Goal: Complete application form: Complete application form

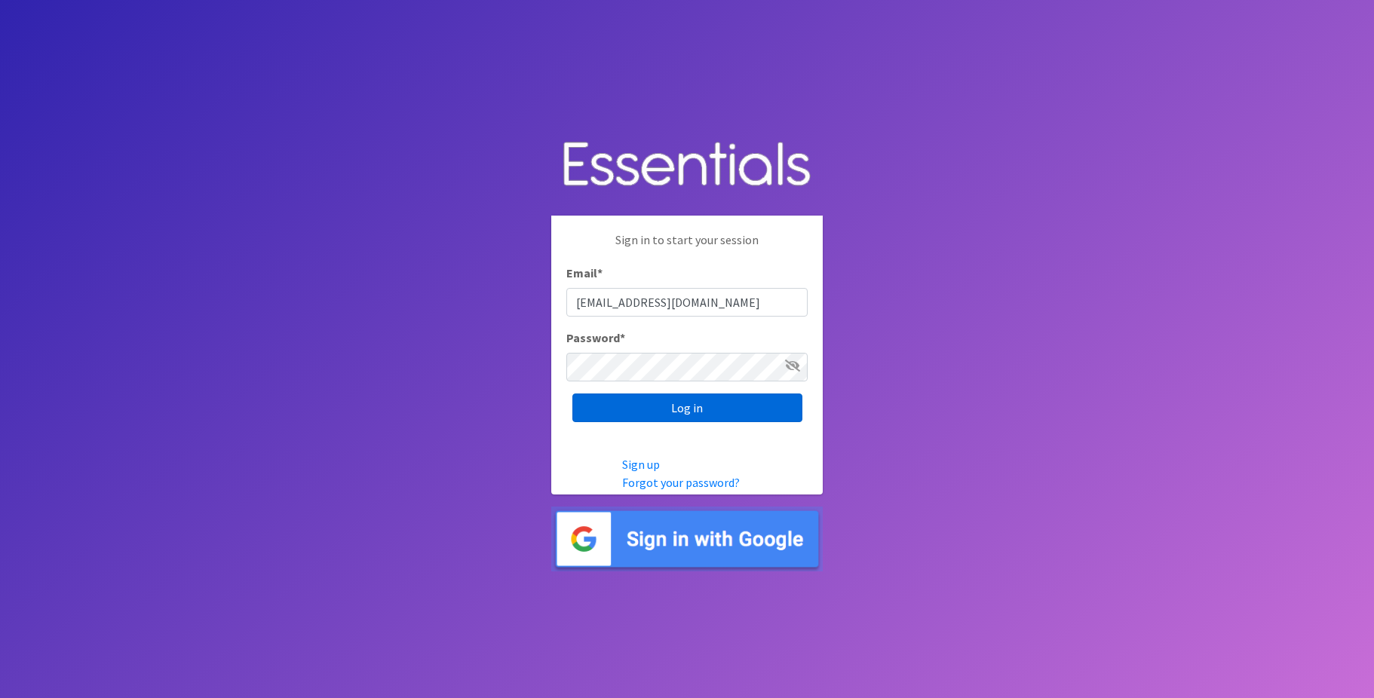
type input "[EMAIL_ADDRESS][DOMAIN_NAME]"
click at [694, 418] on input "Log in" at bounding box center [687, 408] width 230 height 29
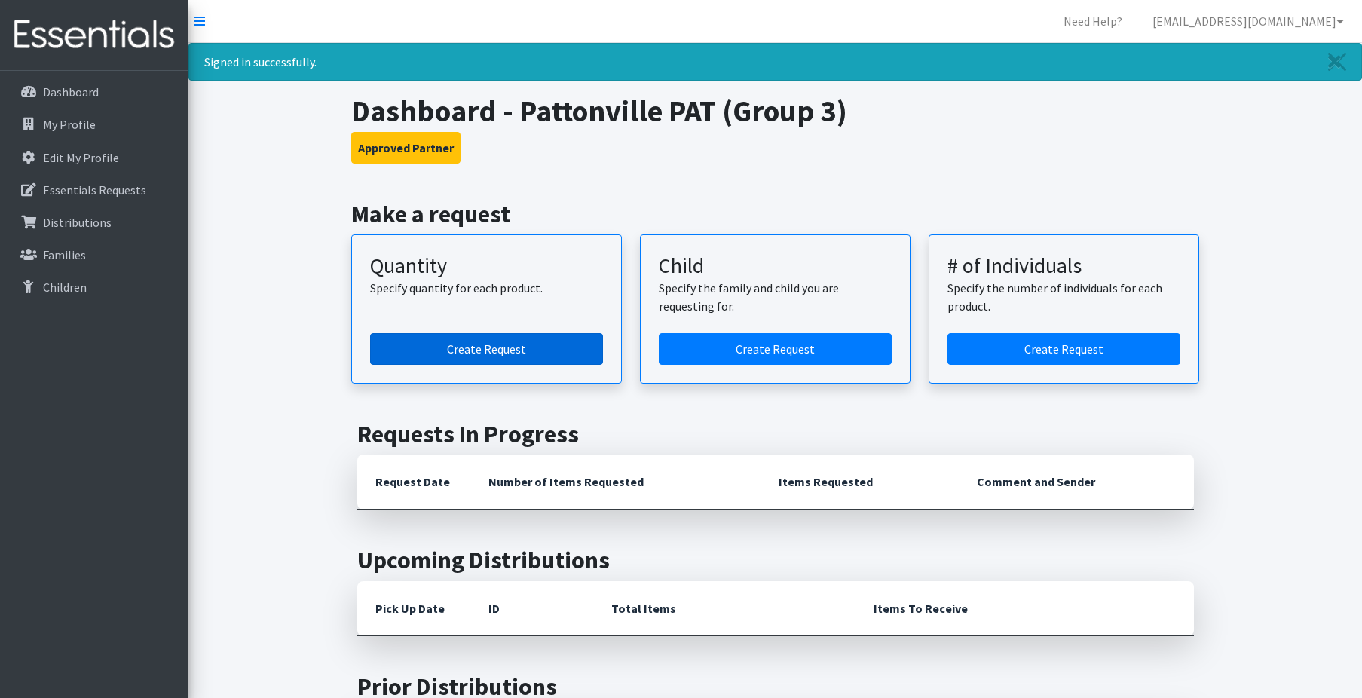
click at [478, 351] on link "Create Request" at bounding box center [486, 349] width 233 height 32
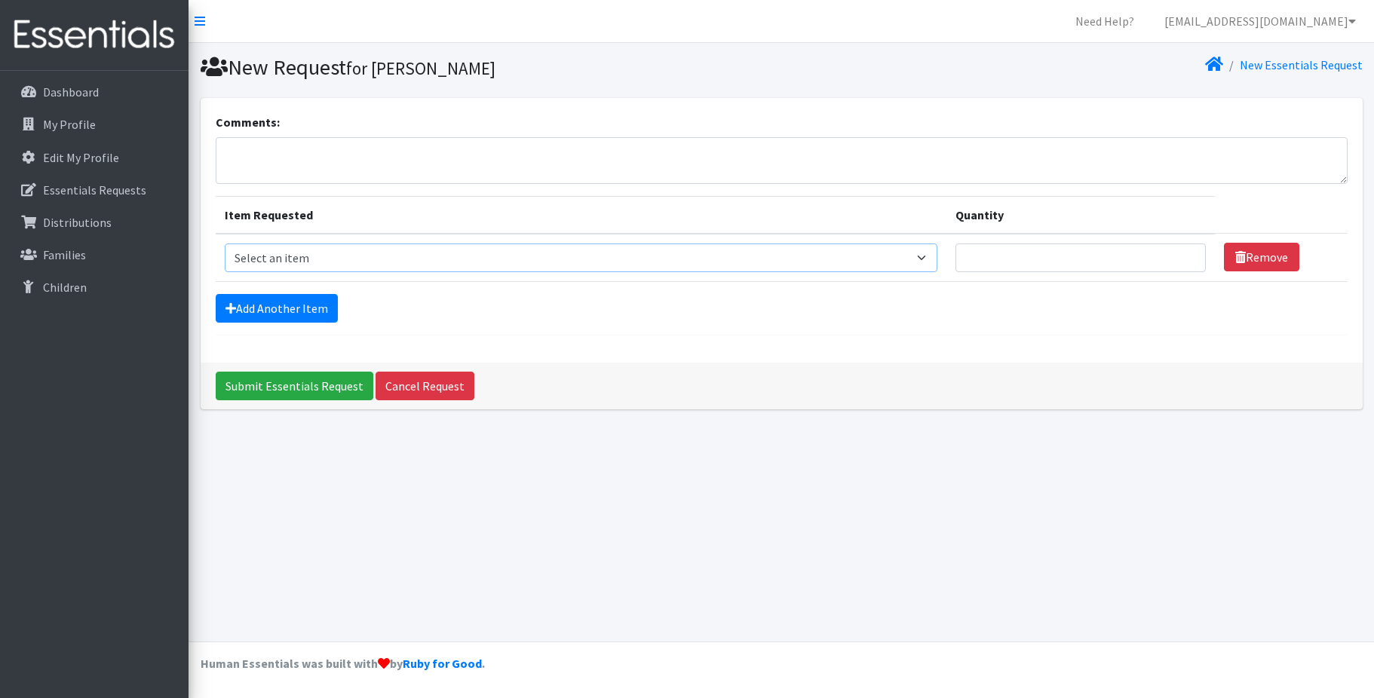
select select "1095"
click option "Size 0/Newborn" at bounding box center [0, 0] width 0 height 0
click at [990, 265] on input "Quantity" at bounding box center [1080, 258] width 250 height 29
type input "100"
click at [273, 308] on link "Add Another Item" at bounding box center [277, 308] width 122 height 29
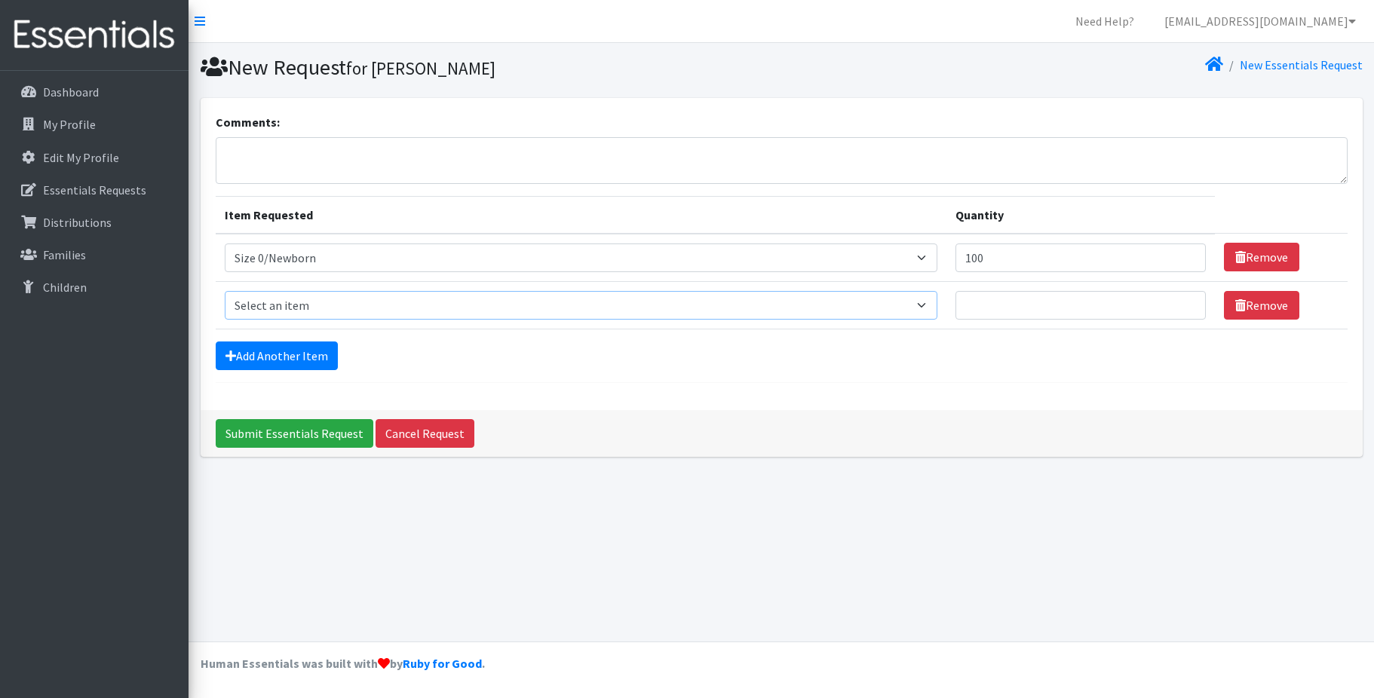
select select "1091"
click option "Size 2" at bounding box center [0, 0] width 0 height 0
click at [987, 308] on input "Quantity" at bounding box center [1080, 305] width 250 height 29
type input "100"
click at [313, 351] on link "Add Another Item" at bounding box center [277, 356] width 122 height 29
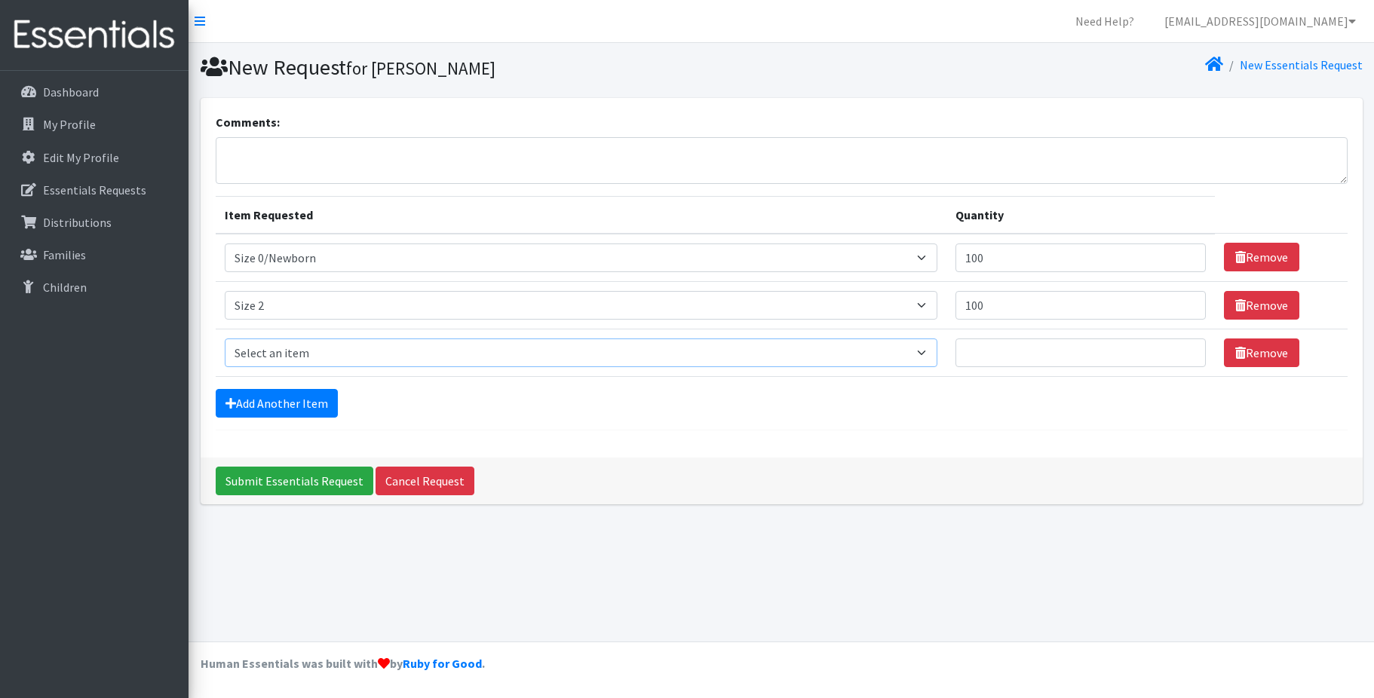
select select "1097"
click option "Size 4" at bounding box center [0, 0] width 0 height 0
click at [998, 353] on input "Quantity" at bounding box center [1080, 353] width 250 height 29
type input "150"
click at [308, 409] on link "Add Another Item" at bounding box center [277, 403] width 122 height 29
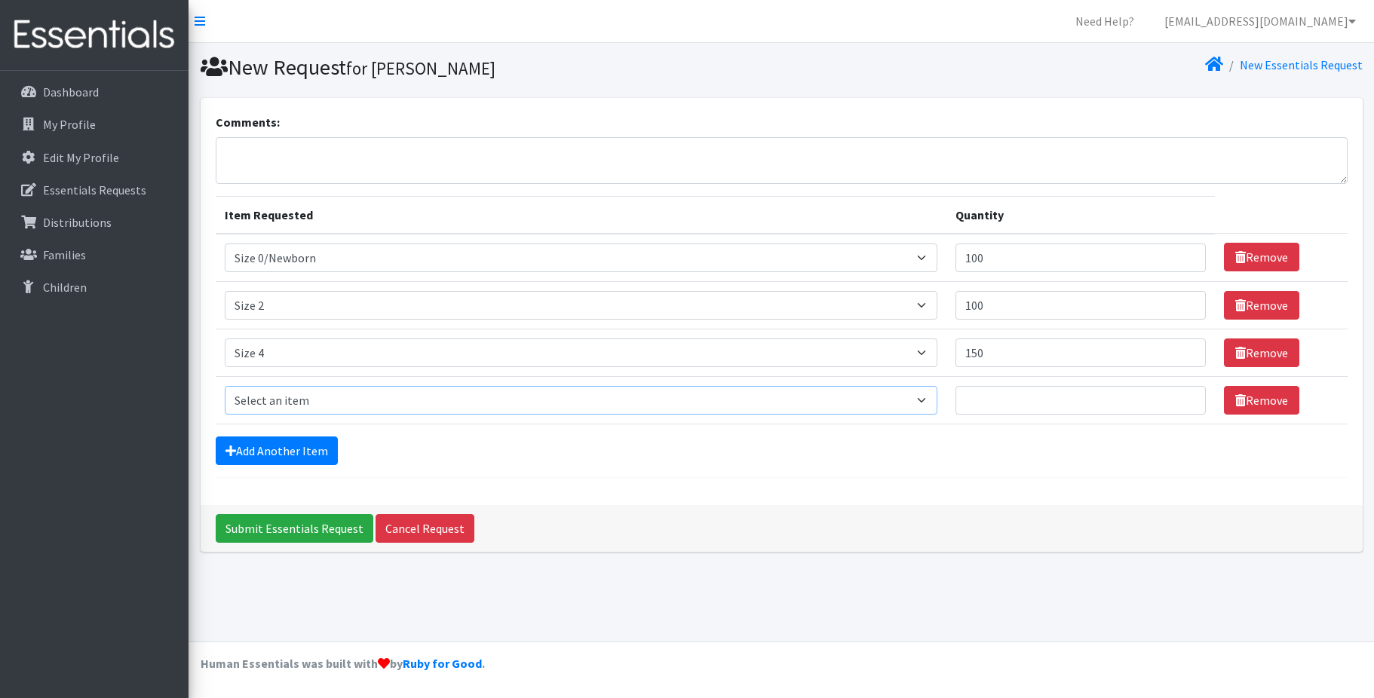
select select "1098"
click option "Size 5" at bounding box center [0, 0] width 0 height 0
click at [1018, 399] on input "Quantity" at bounding box center [1080, 400] width 250 height 29
type input "300"
click at [275, 452] on link "Add Another Item" at bounding box center [277, 451] width 122 height 29
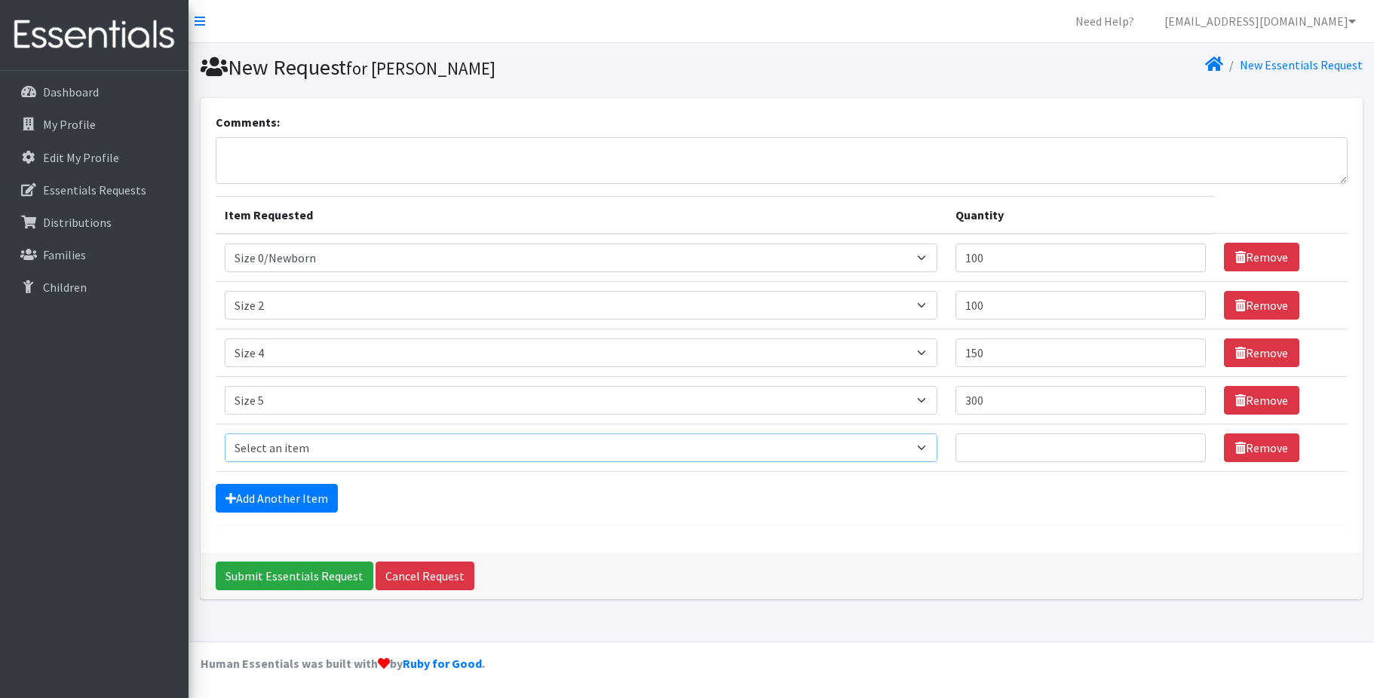
click at [225, 434] on select "Select an item Size 0/Newborn Size 1 Size 2 Size 3 Size 4 Size 5 Size 6 Size 7 …" at bounding box center [581, 448] width 713 height 29
select select "1100"
click option "Size 6" at bounding box center [0, 0] width 0 height 0
click at [986, 452] on input "Quantity" at bounding box center [1080, 448] width 250 height 29
type input "250"
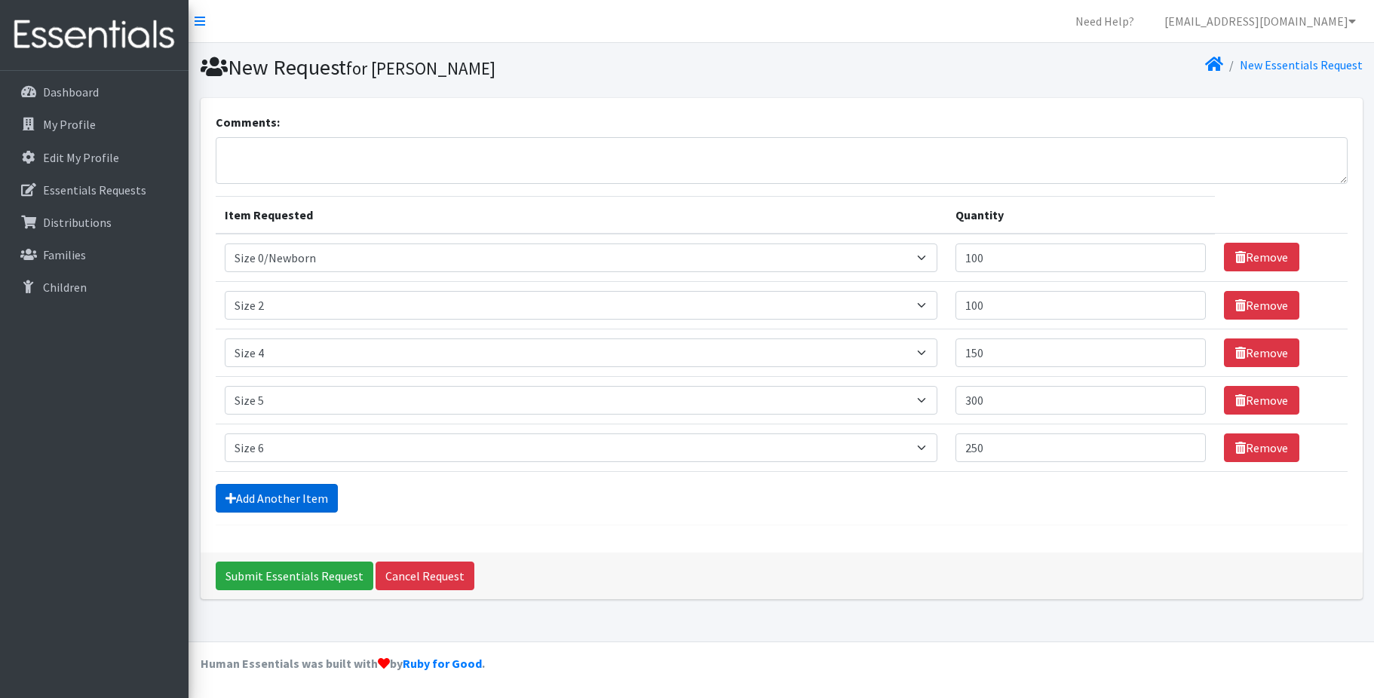
click at [268, 494] on link "Add Another Item" at bounding box center [277, 498] width 122 height 29
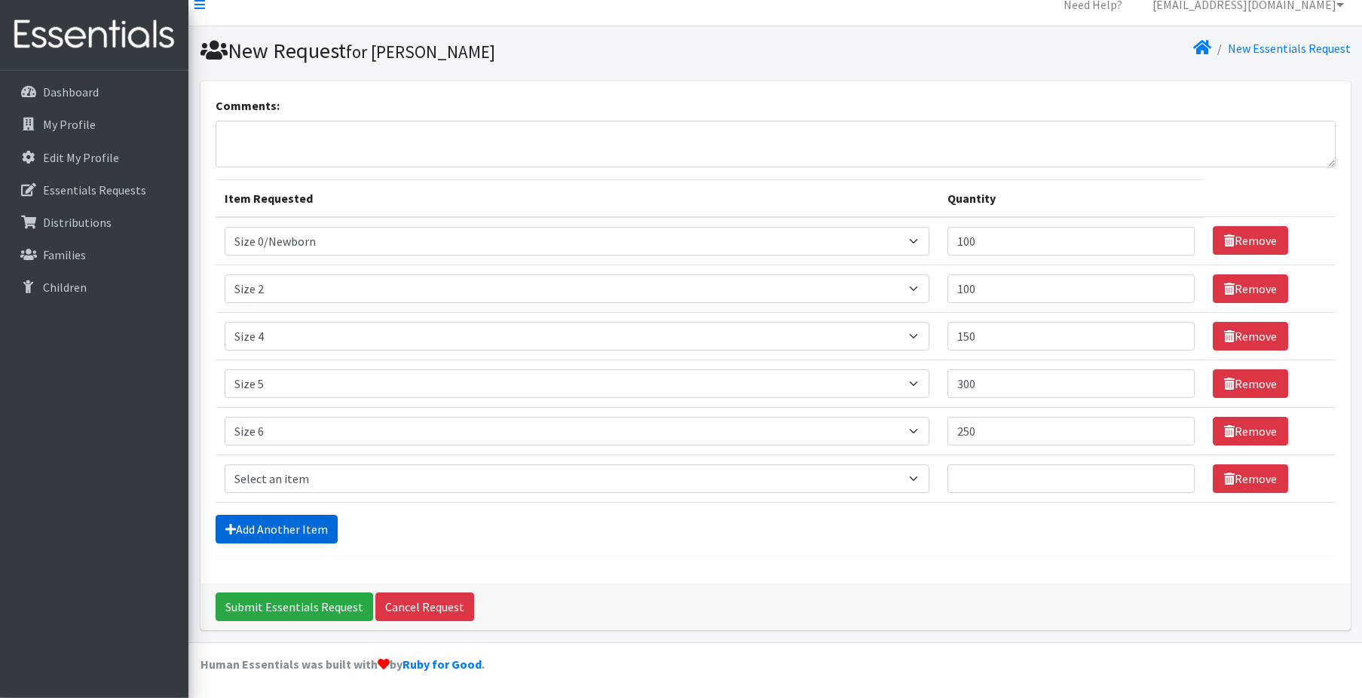
scroll to position [17, 0]
click at [225, 464] on select "Select an item Size 0/Newborn Size 1 Size 2 Size 3 Size 4 Size 5 Size 6 Size 7 …" at bounding box center [578, 478] width 706 height 29
select select "1093"
click option "Training Pant 4T-5T" at bounding box center [0, 0] width 0 height 0
click at [991, 479] on input "Quantity" at bounding box center [1071, 478] width 247 height 29
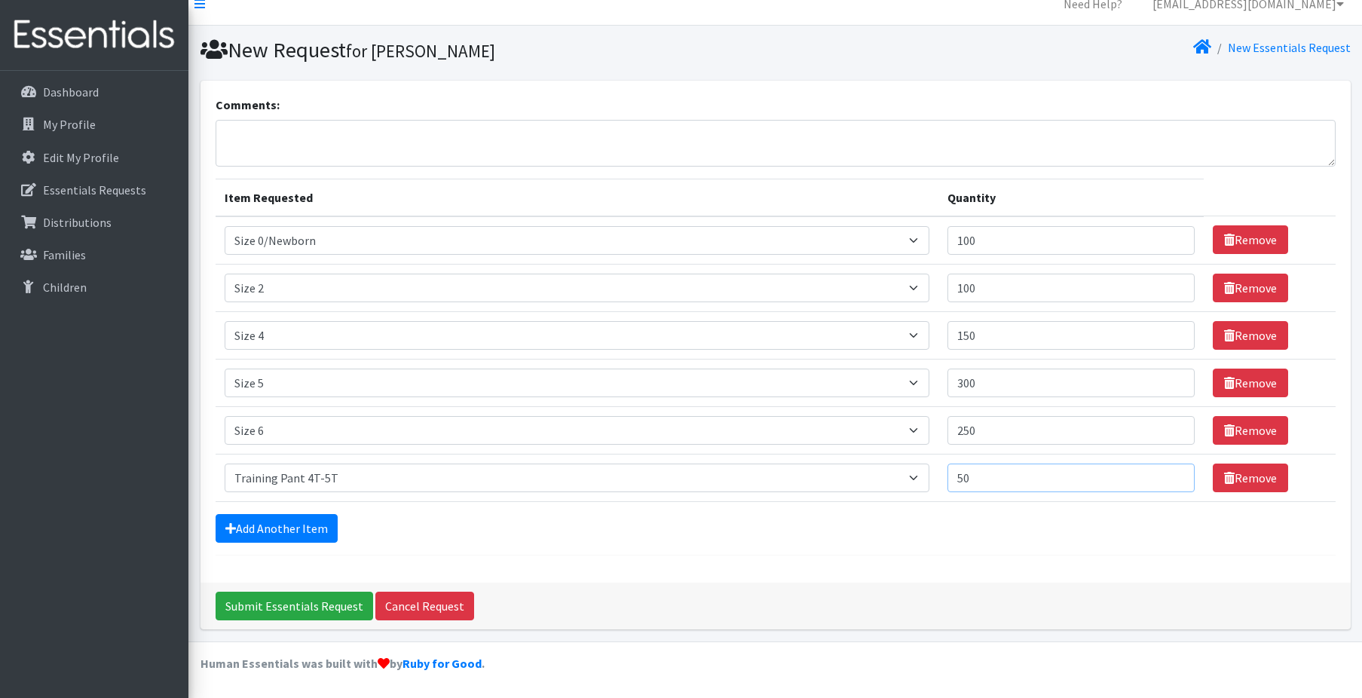
type input "49"
click at [296, 605] on input "Submit Essentials Request" at bounding box center [295, 606] width 158 height 29
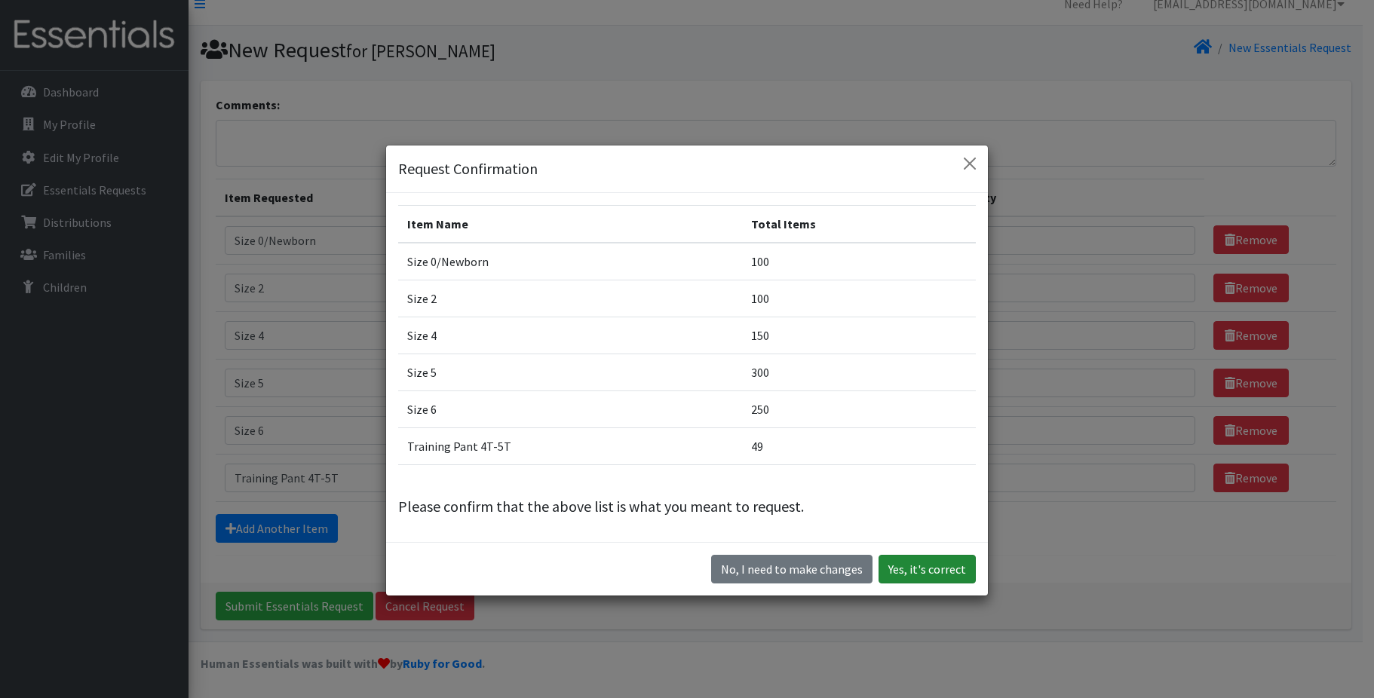
click at [924, 569] on button "Yes, it's correct" at bounding box center [926, 569] width 97 height 29
